Goal: Transaction & Acquisition: Purchase product/service

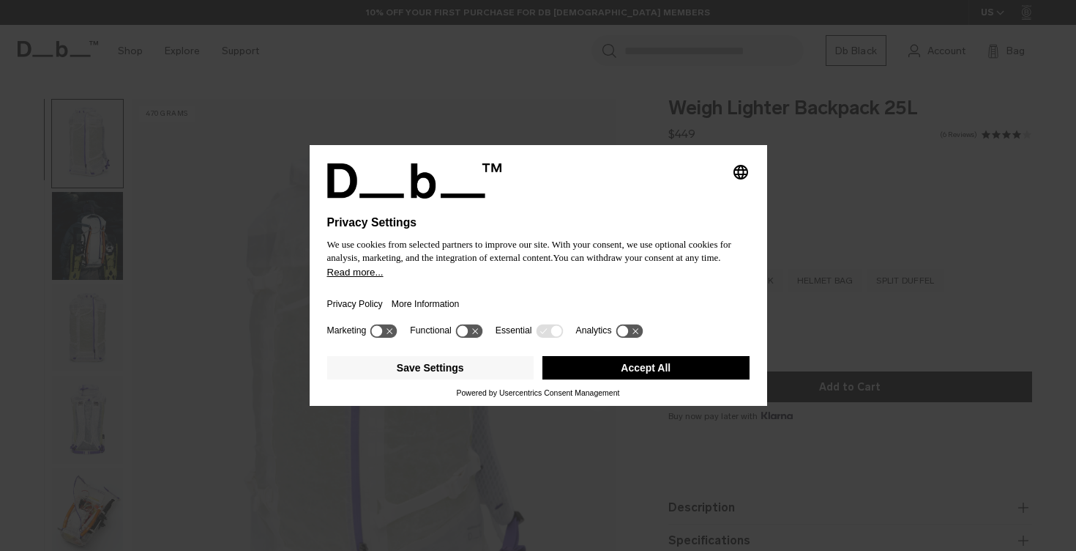
click at [665, 229] on div at bounding box center [538, 232] width 423 height 6
click at [620, 364] on button "Accept All" at bounding box center [646, 367] width 207 height 23
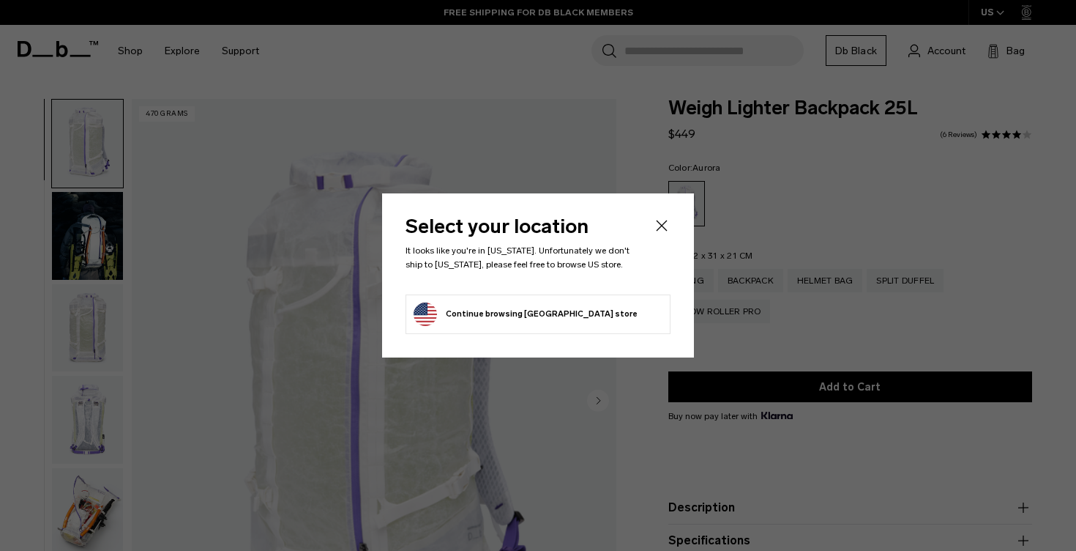
click at [665, 229] on icon "Close" at bounding box center [662, 225] width 11 height 11
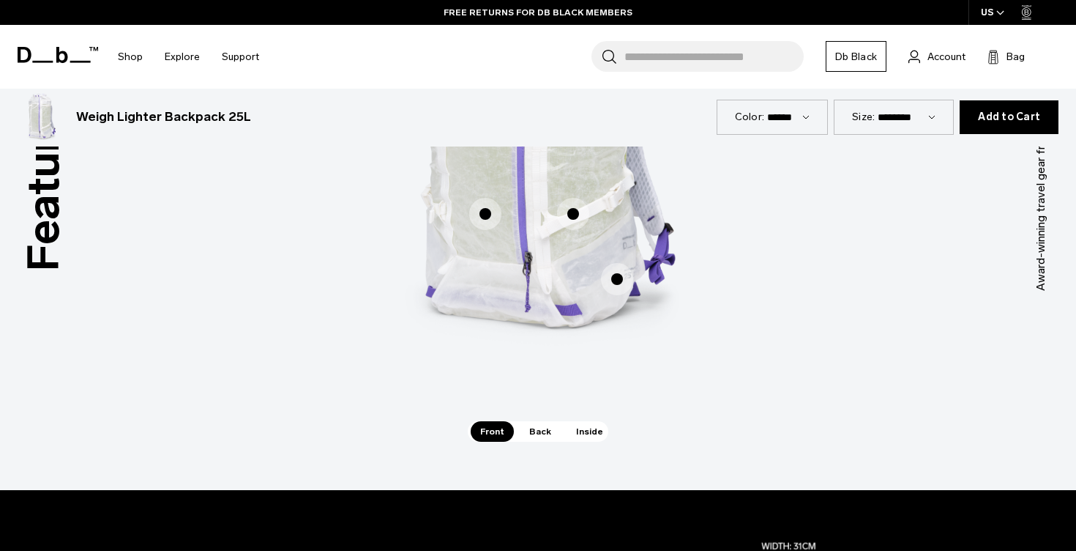
scroll to position [972, 0]
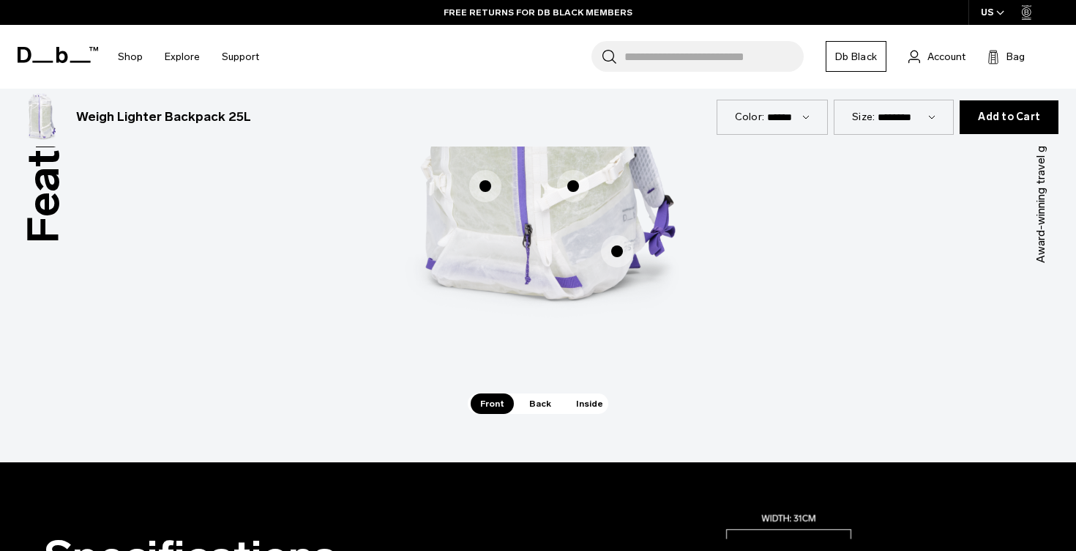
click at [544, 402] on span "Back" at bounding box center [540, 403] width 41 height 21
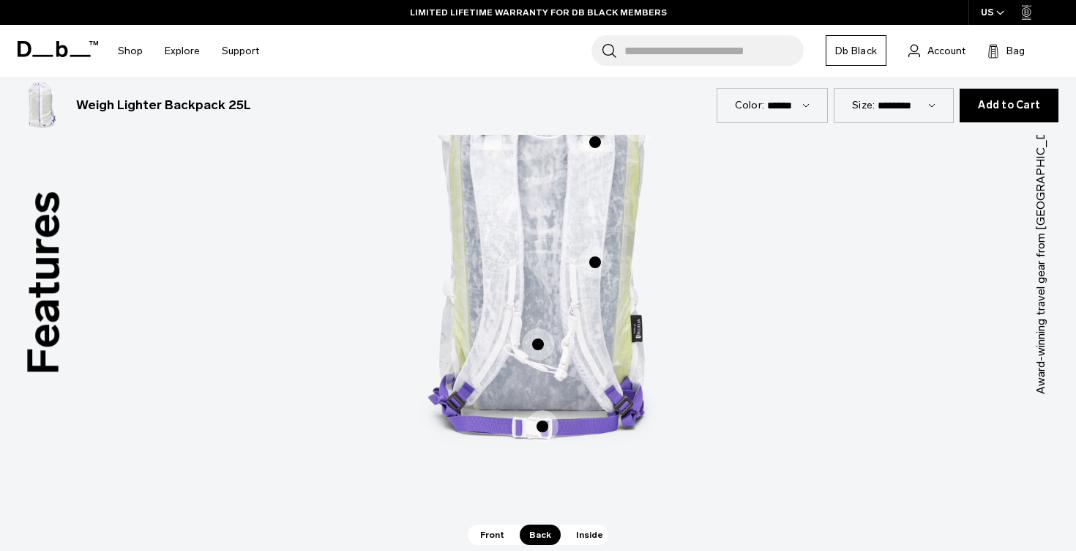
scroll to position [910, 0]
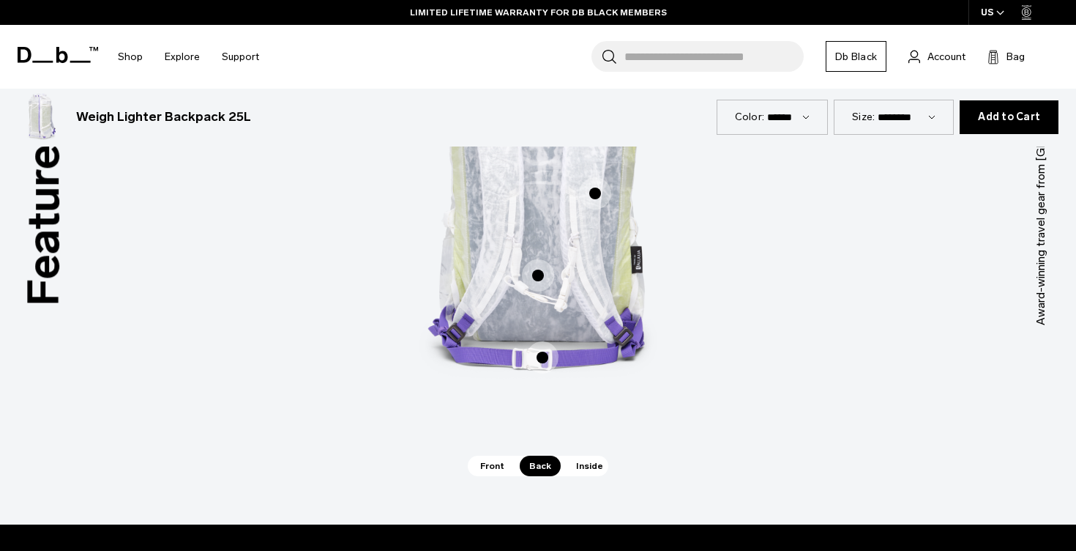
click at [585, 471] on span "Inside" at bounding box center [590, 465] width 46 height 21
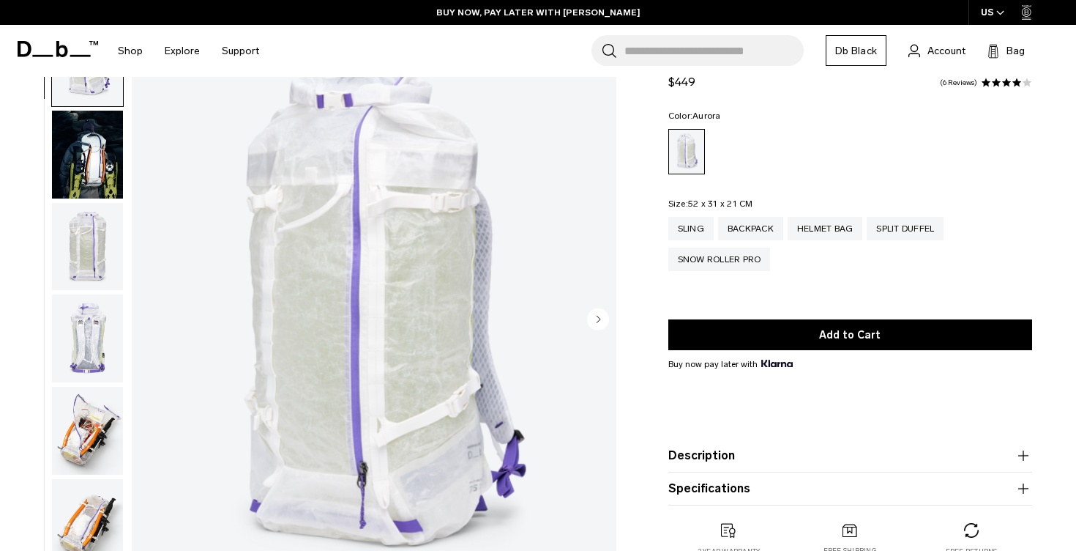
scroll to position [0, 0]
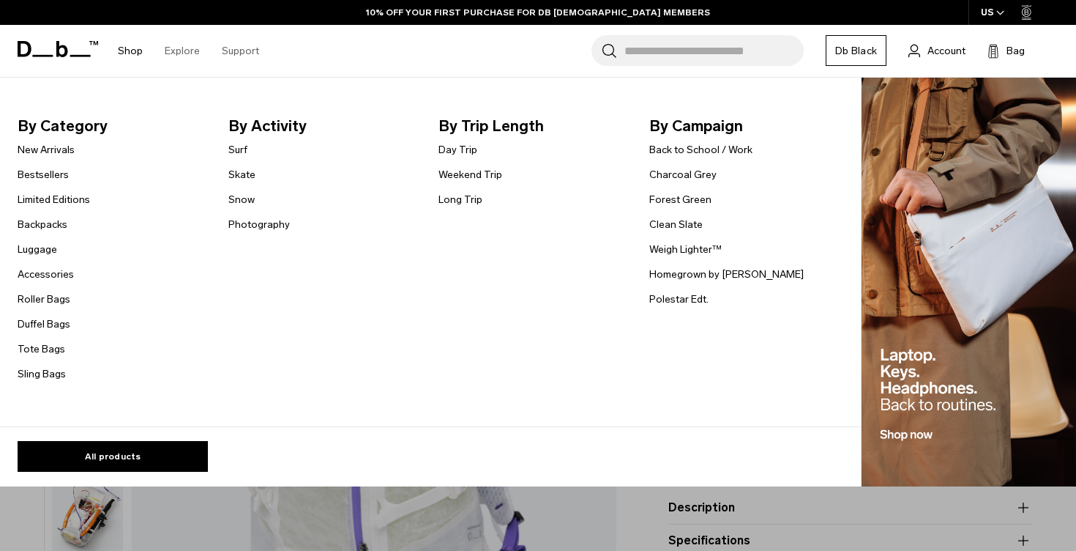
click at [56, 233] on ul "New Arrivals Bestsellers Limited Editions Backpacks [GEOGRAPHIC_DATA] Accessori…" at bounding box center [54, 262] width 72 height 242
click at [53, 228] on link "Backpacks" at bounding box center [43, 224] width 50 height 15
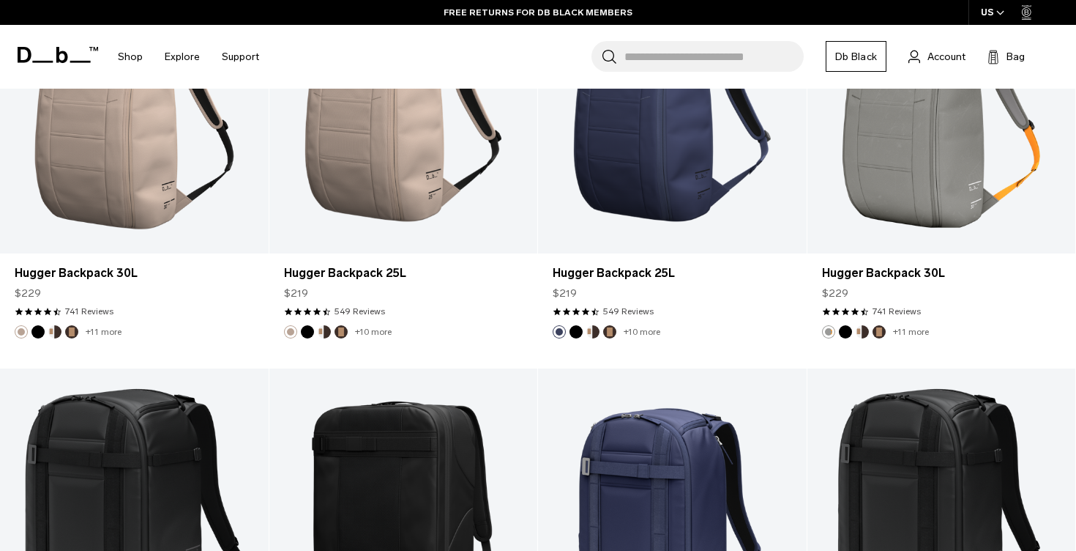
scroll to position [1242, 0]
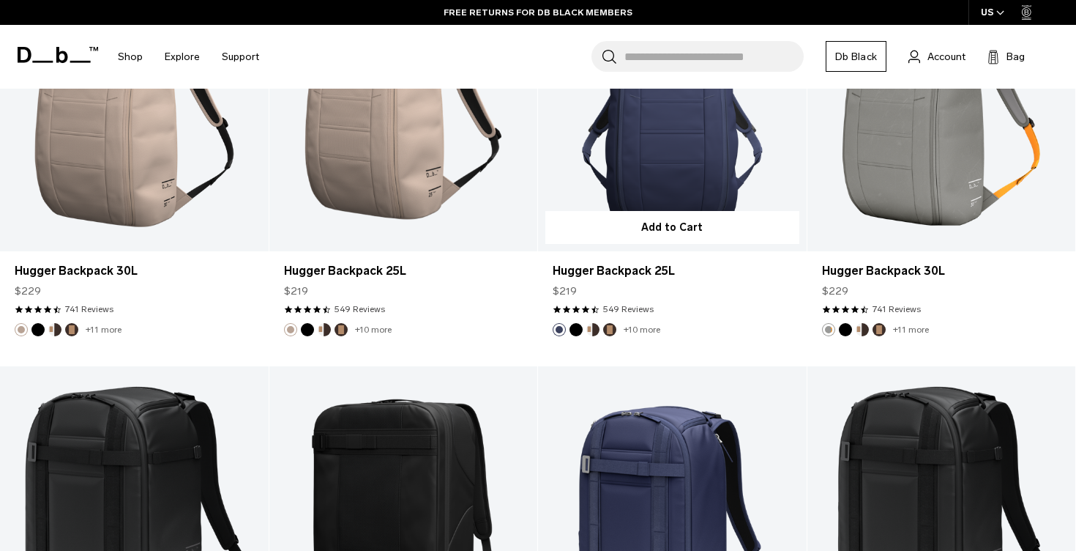
click at [589, 329] on button "Cappuccino" at bounding box center [593, 329] width 13 height 13
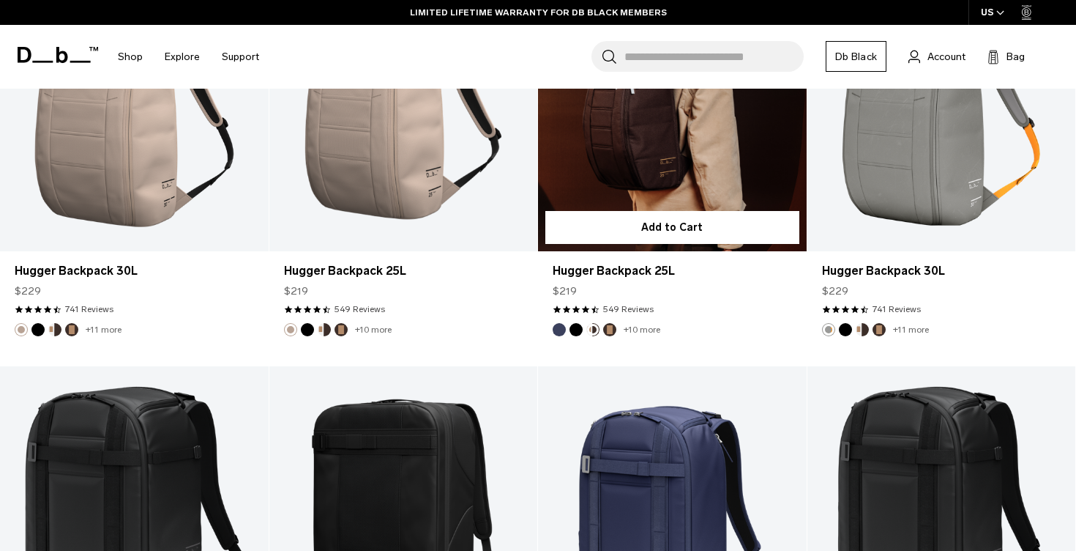
scroll to position [1171, 0]
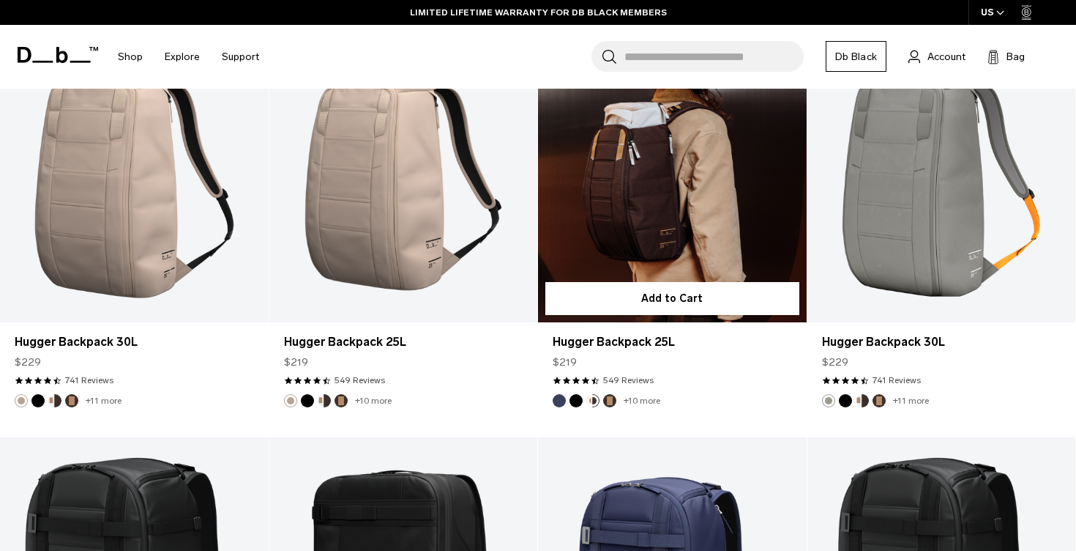
click at [610, 401] on button "Espresso" at bounding box center [609, 400] width 13 height 13
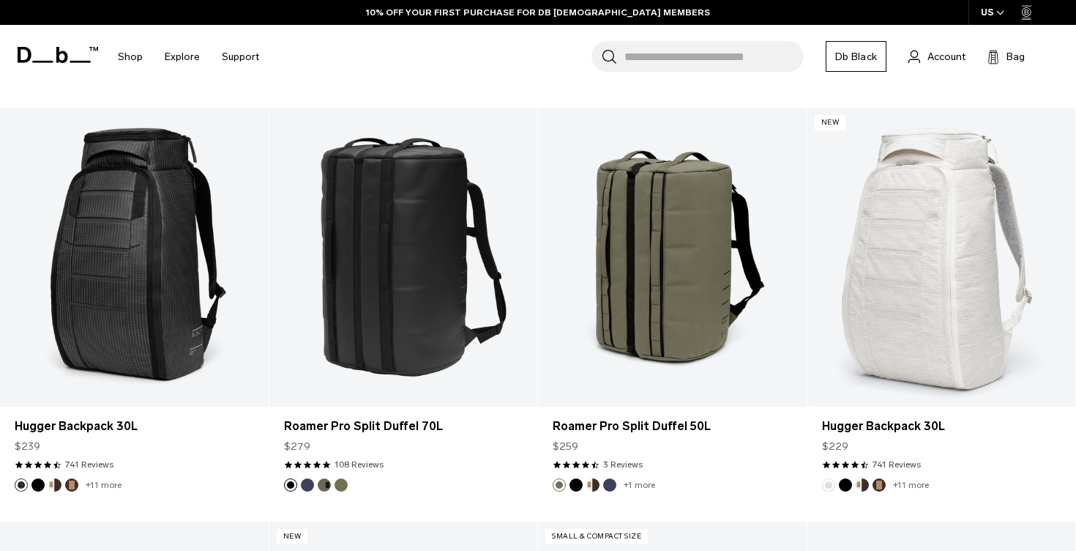
scroll to position [2338, 0]
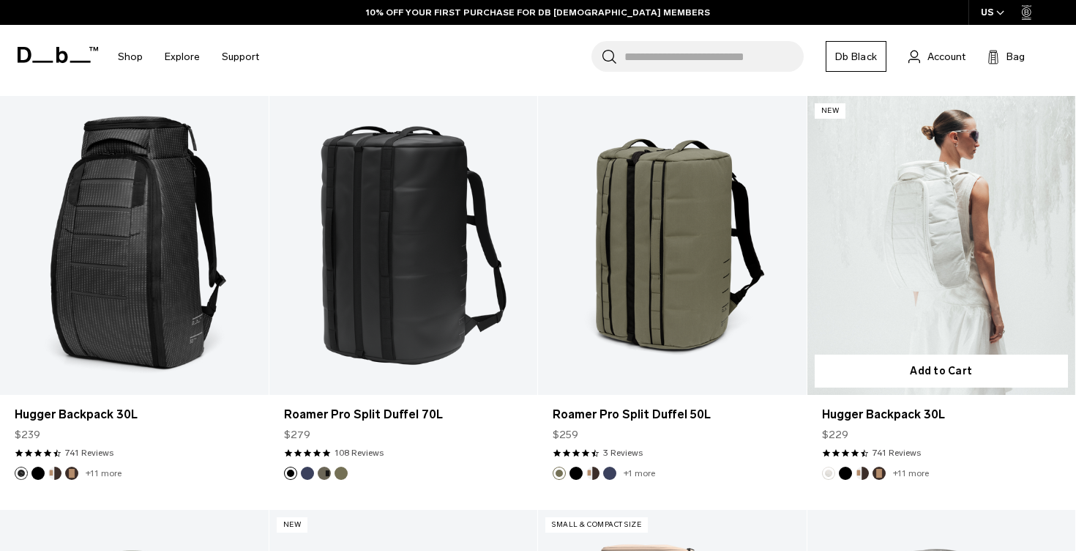
click at [855, 473] on img "Cappuccino" at bounding box center [863, 473] width 16 height 16
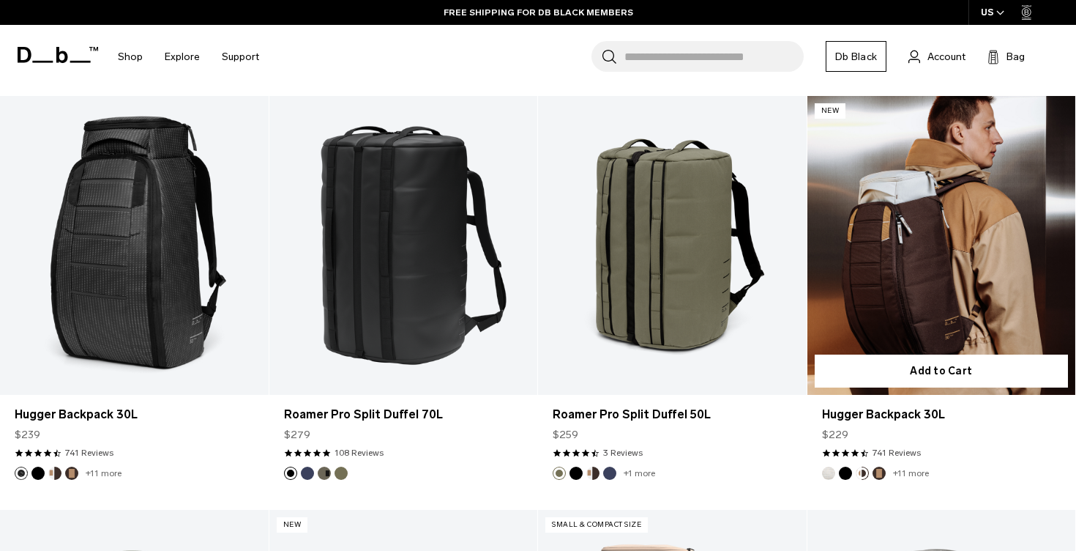
click at [873, 473] on button "Espresso" at bounding box center [879, 472] width 13 height 13
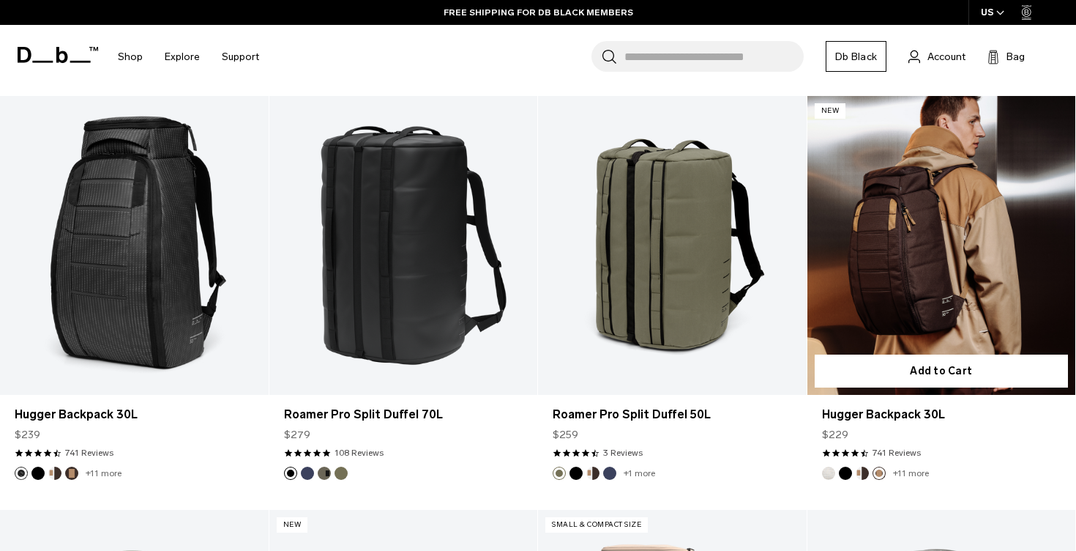
click at [863, 474] on button "Cappuccino" at bounding box center [862, 472] width 13 height 13
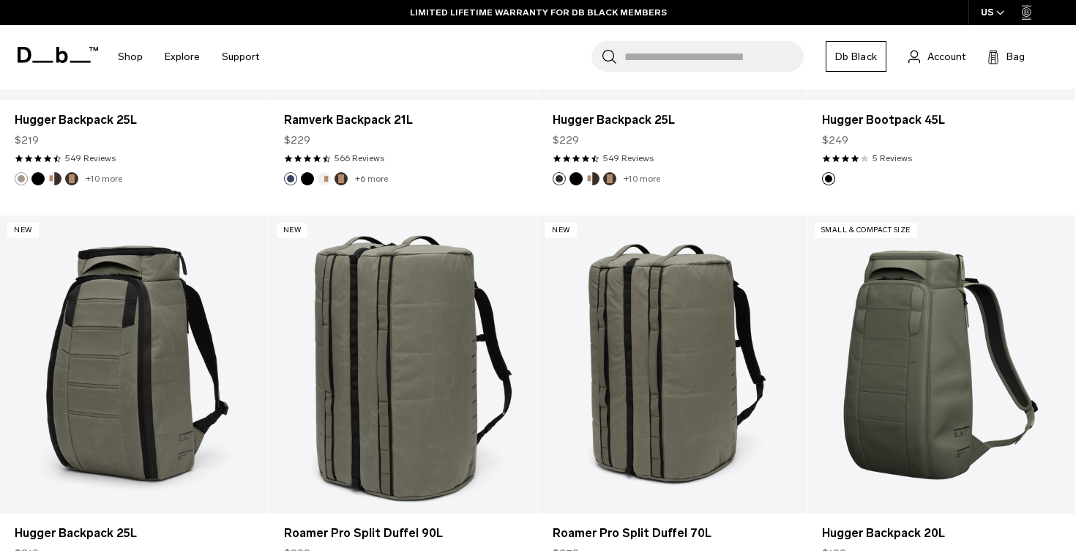
scroll to position [3800, 0]
